Goal: Use online tool/utility: Utilize a website feature to perform a specific function

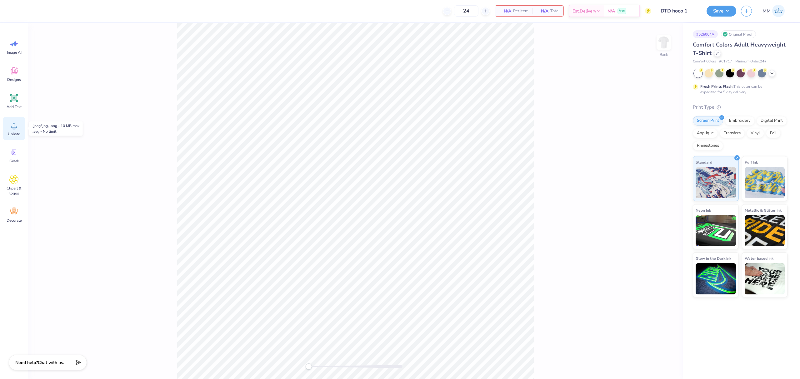
click at [14, 132] on span "Upload" at bounding box center [14, 133] width 12 height 5
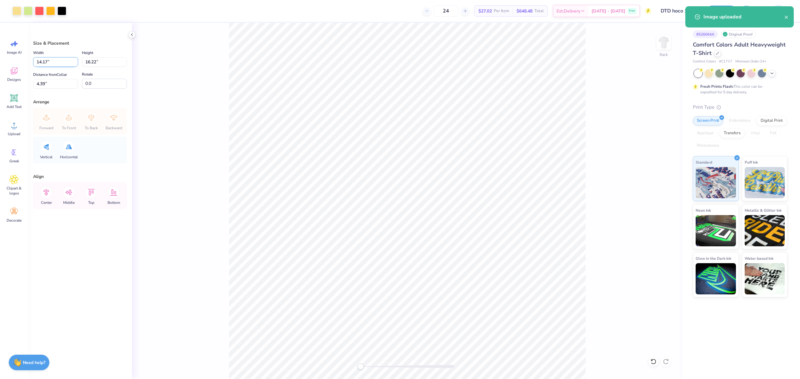
click at [52, 62] on input "14.17" at bounding box center [55, 62] width 45 height 10
type input "11.00"
type input "12.59"
click at [52, 84] on input "6.21" at bounding box center [55, 84] width 45 height 10
type input "3"
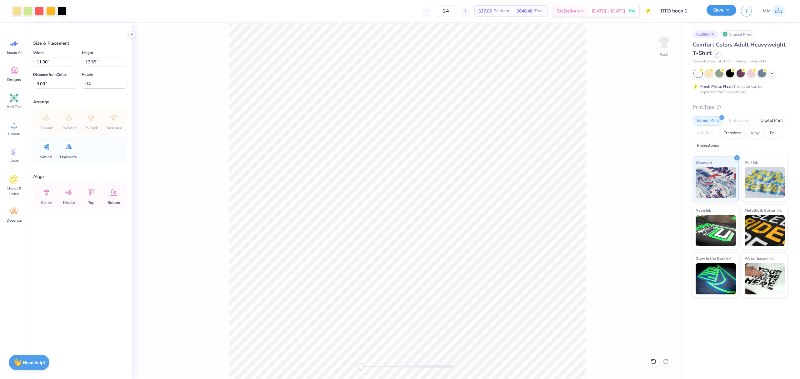
click at [717, 12] on button "Save" at bounding box center [721, 10] width 30 height 11
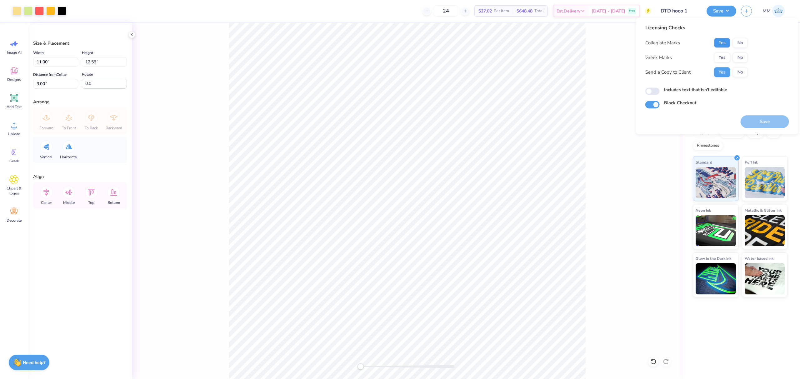
click at [724, 42] on button "Yes" at bounding box center [722, 43] width 16 height 10
click at [722, 56] on button "Yes" at bounding box center [722, 57] width 16 height 10
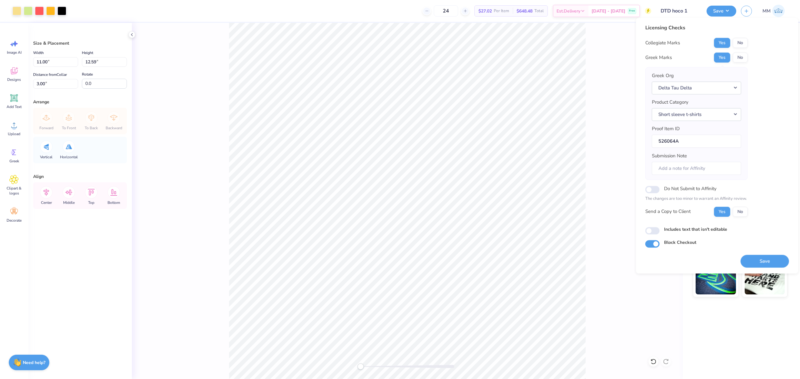
click at [700, 233] on label "Includes text that isn't editable" at bounding box center [695, 229] width 63 height 7
click at [659, 233] on input "Includes text that isn't editable" at bounding box center [652, 230] width 14 height 7
checkbox input "true"
click at [755, 263] on button "Save" at bounding box center [764, 261] width 48 height 13
